Goal: Information Seeking & Learning: Learn about a topic

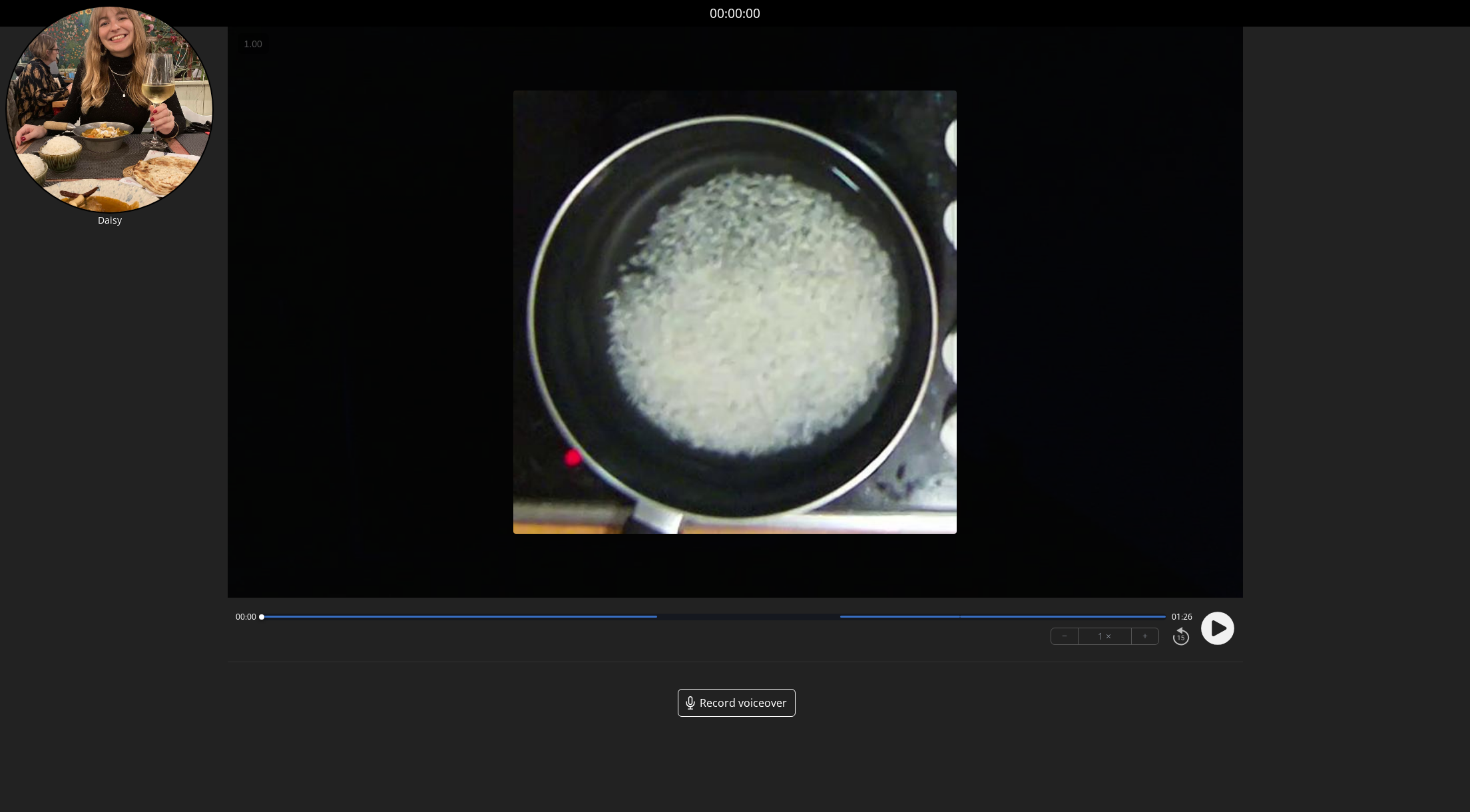
click at [710, 620] on div "00:00 01:26" at bounding box center [714, 616] width 957 height 11
click at [712, 617] on div at bounding box center [714, 617] width 905 height 7
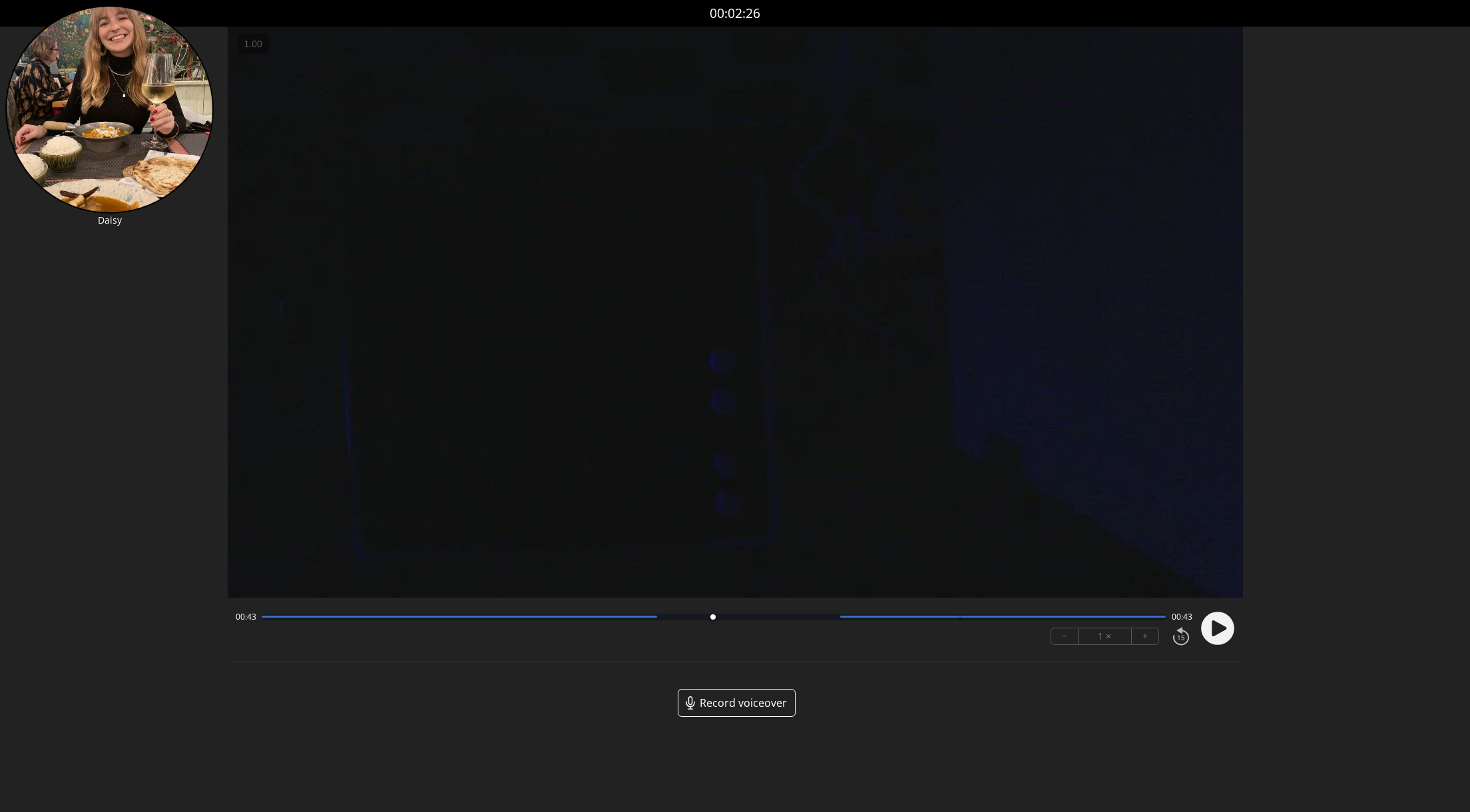
click at [771, 612] on div "00:43 00:43" at bounding box center [714, 616] width 957 height 11
click at [799, 614] on div at bounding box center [714, 617] width 905 height 7
click at [799, 616] on div at bounding box center [798, 616] width 6 height 6
click at [821, 624] on div "00:51 00:35 − 1 × +" at bounding box center [711, 628] width 962 height 45
click at [884, 621] on div "00:51 00:35" at bounding box center [714, 616] width 957 height 11
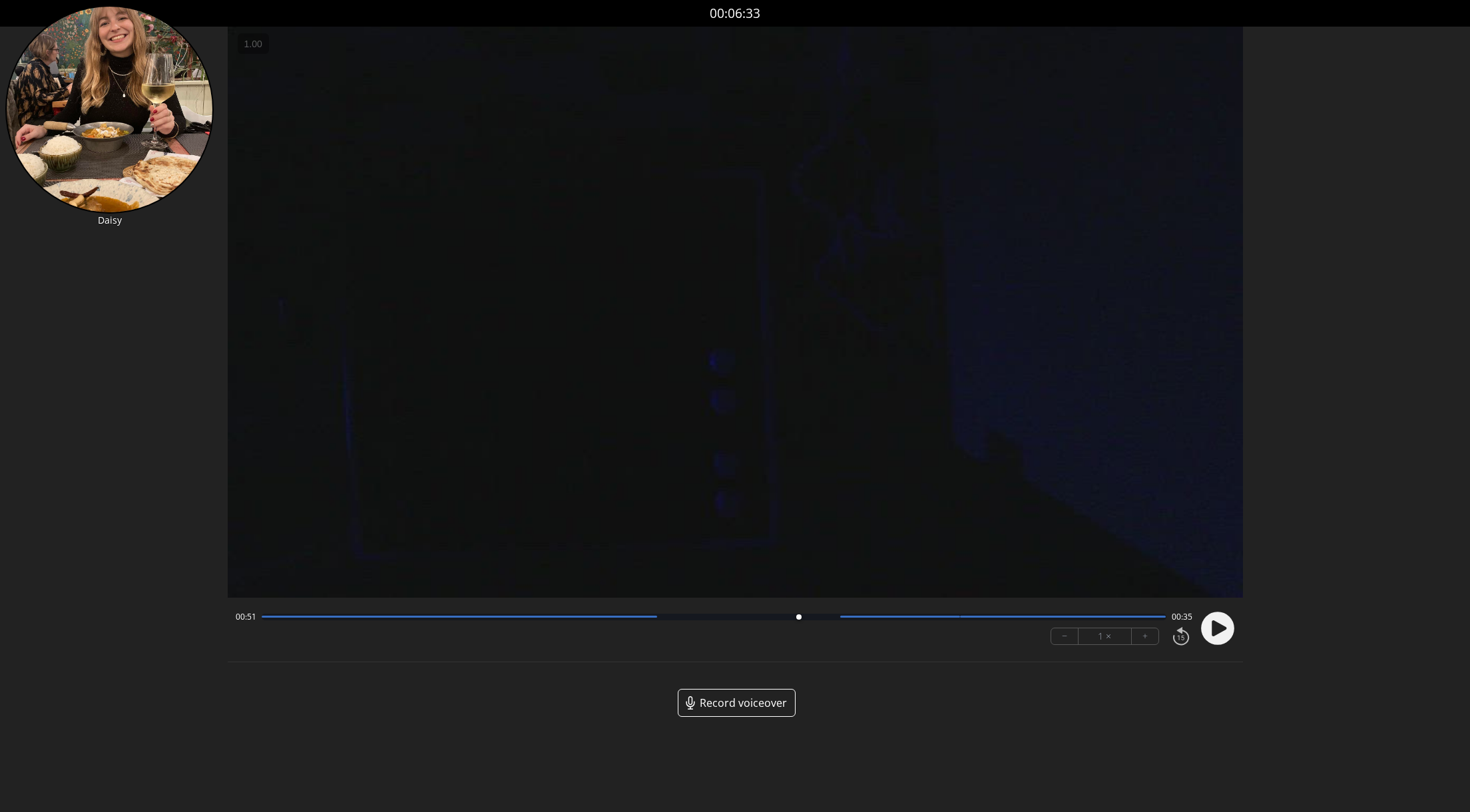
click at [941, 611] on div "00:51 00:35" at bounding box center [714, 616] width 957 height 11
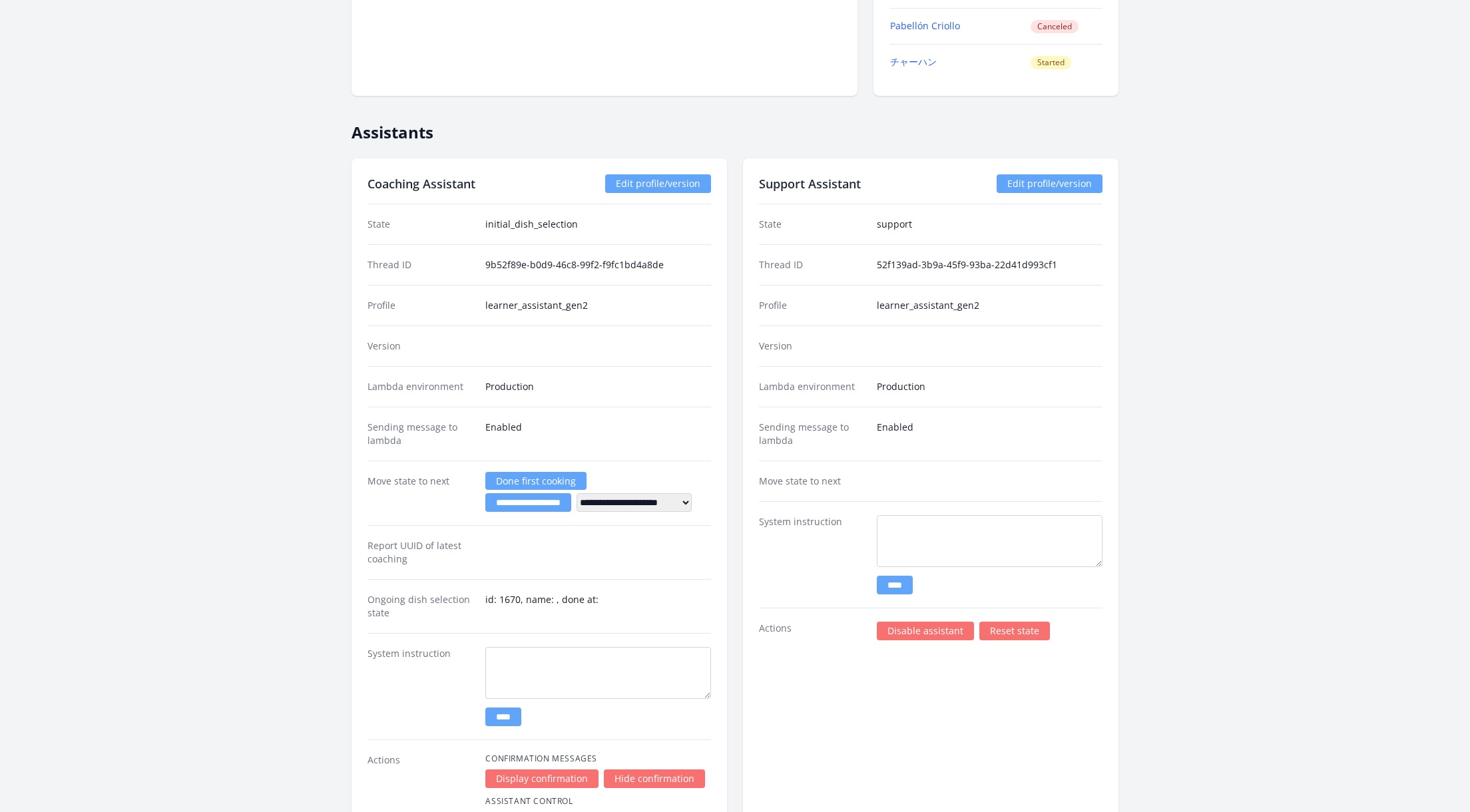
scroll to position [1280, 0]
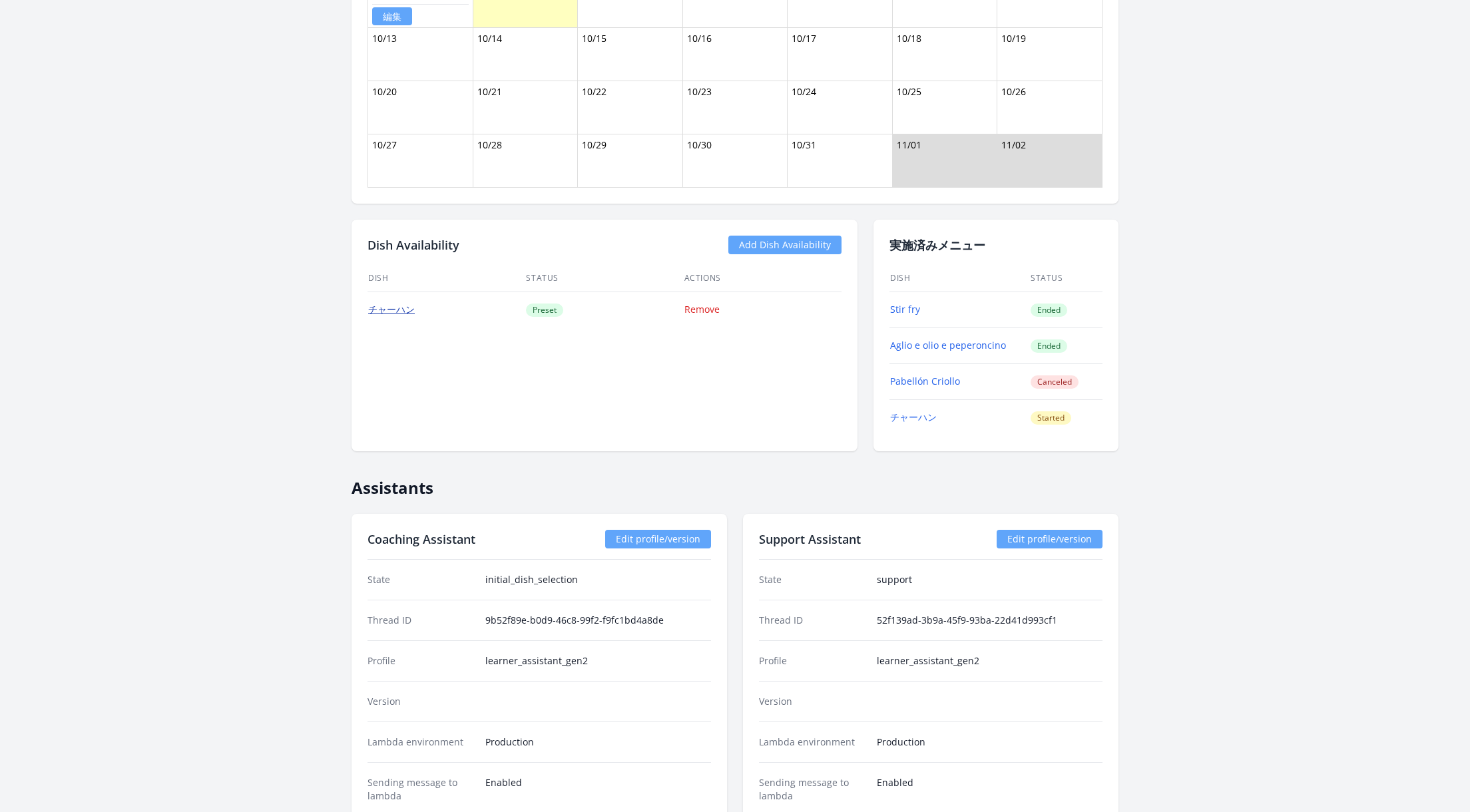
click at [404, 303] on link "チャーハン" at bounding box center [391, 309] width 47 height 12
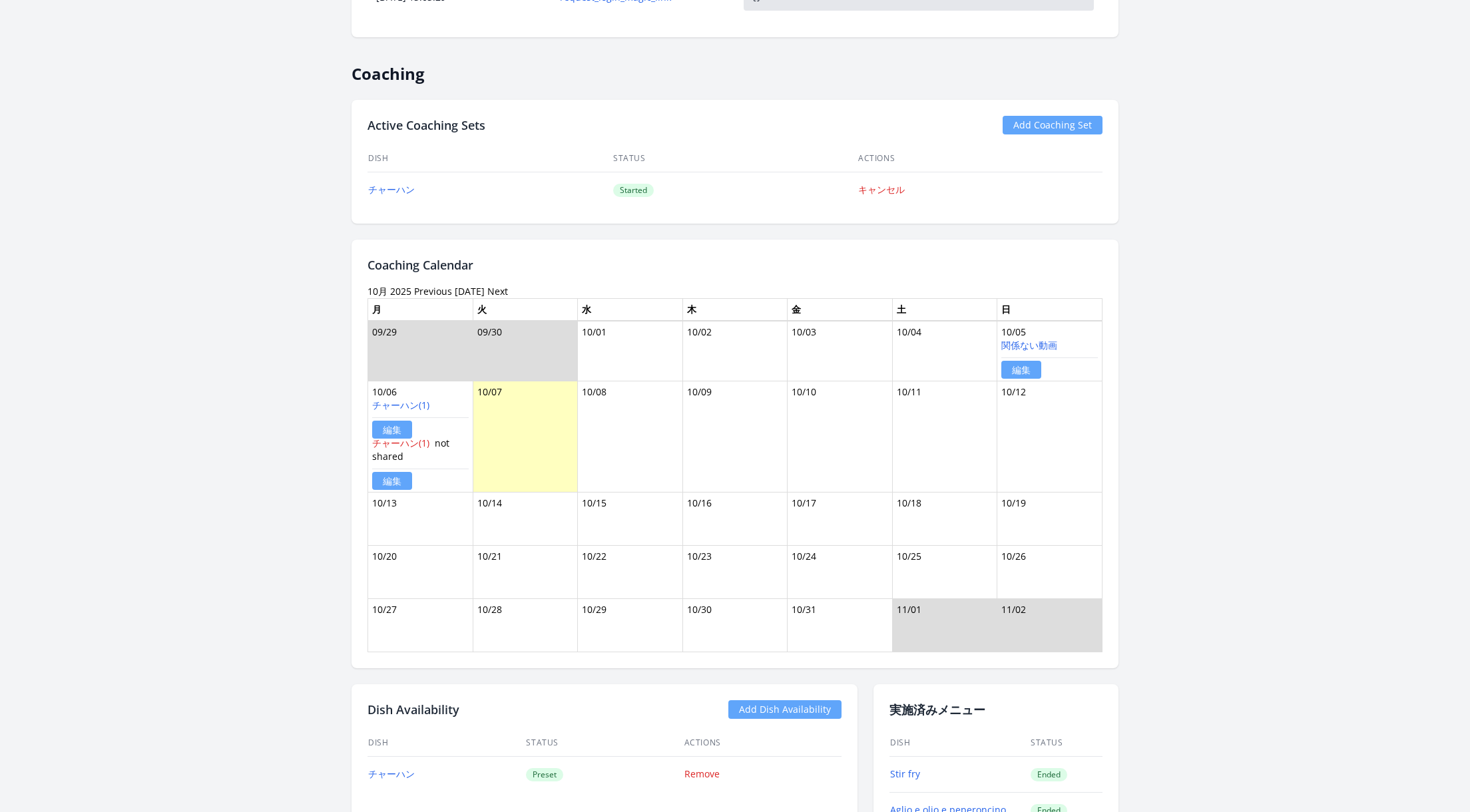
scroll to position [851, 0]
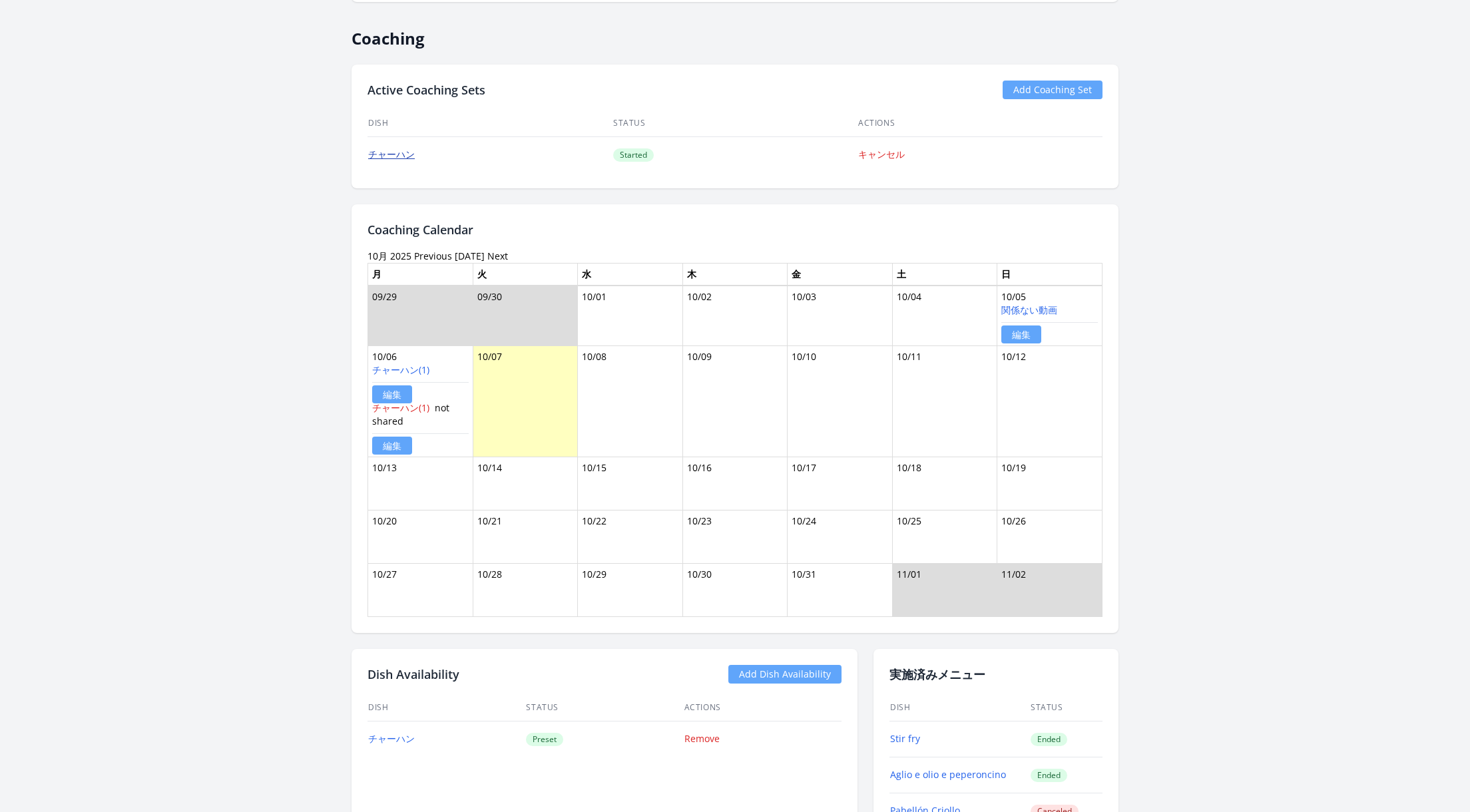
click at [397, 155] on link "チャーハン" at bounding box center [391, 153] width 47 height 12
